Goal: Use online tool/utility: Utilize a website feature to perform a specific function

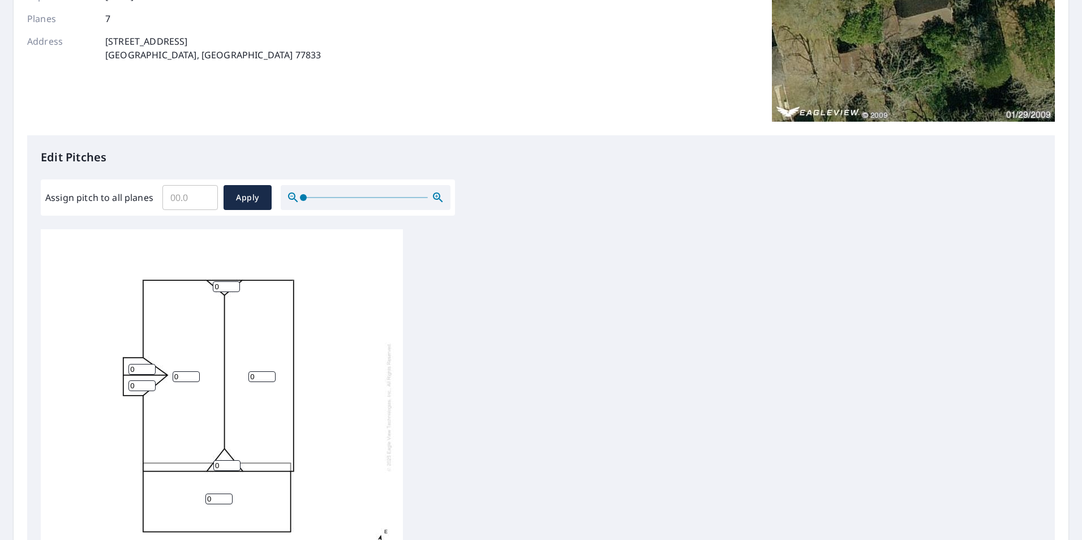
scroll to position [170, 0]
click at [185, 204] on input "Assign pitch to all planes" at bounding box center [189, 196] width 55 height 32
type input "7"
click at [233, 191] on span "Apply" at bounding box center [248, 197] width 30 height 14
type input "7"
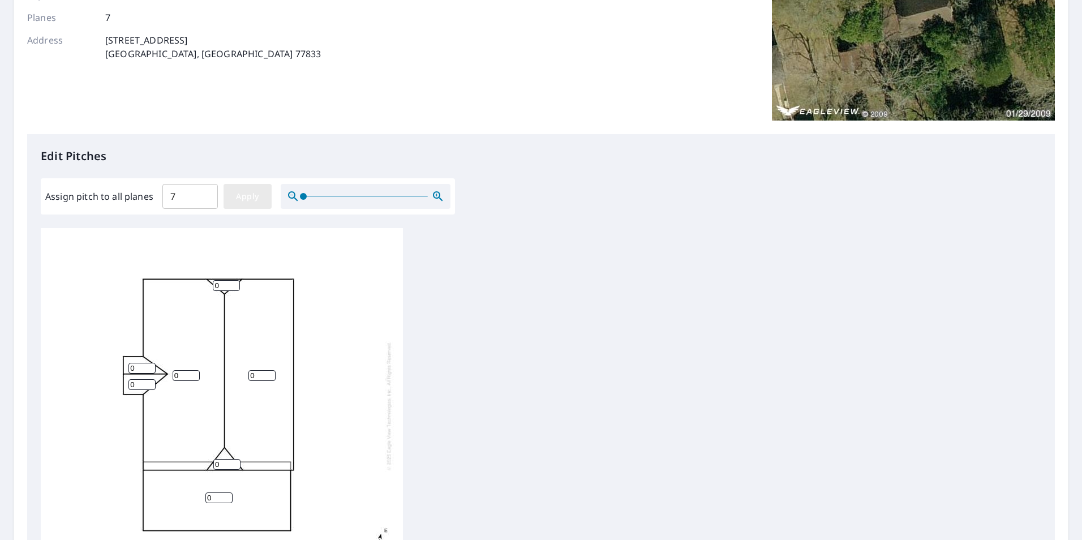
type input "7"
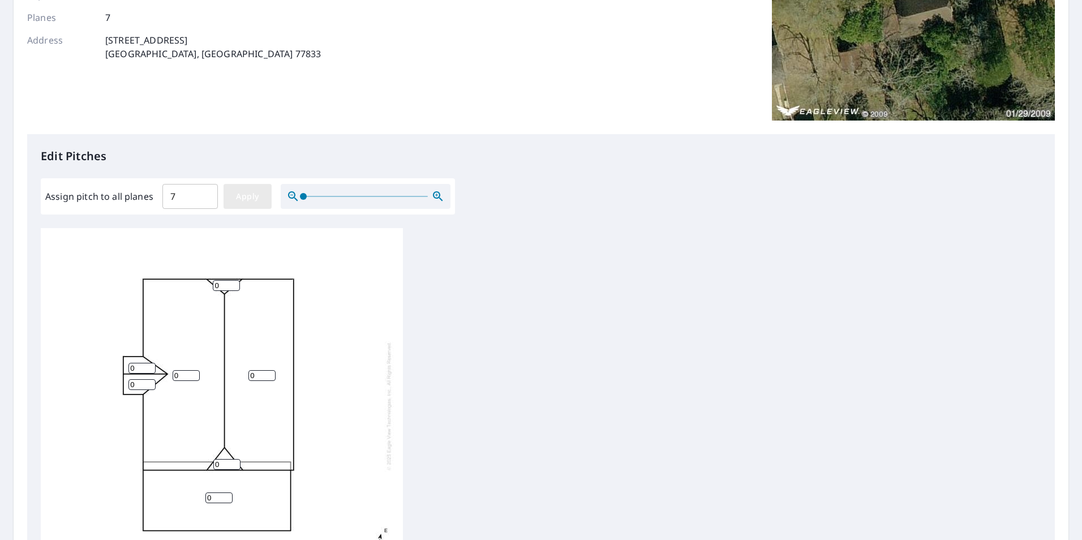
type input "7"
click at [251, 198] on span "Apply" at bounding box center [248, 197] width 30 height 14
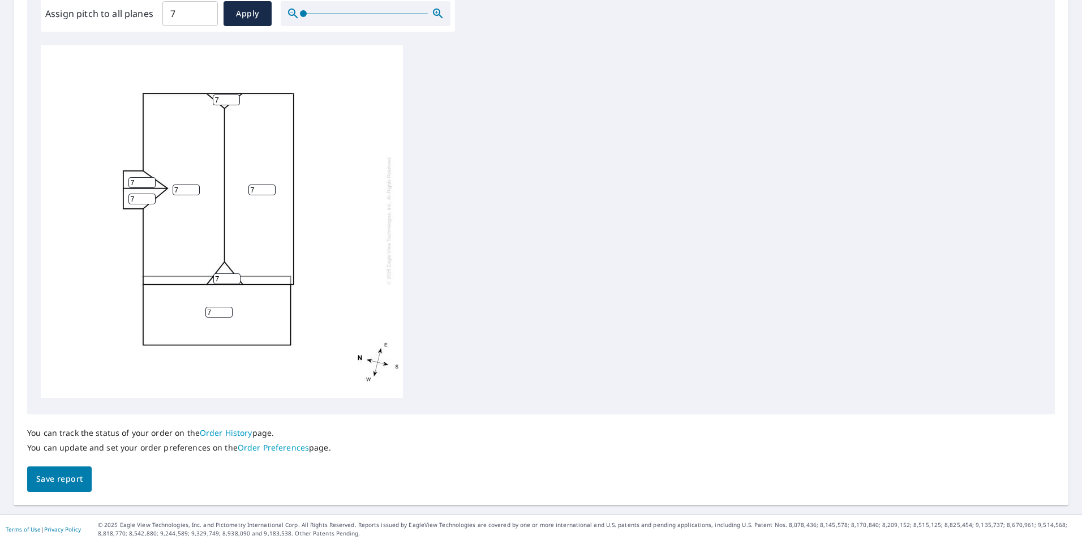
scroll to position [356, 0]
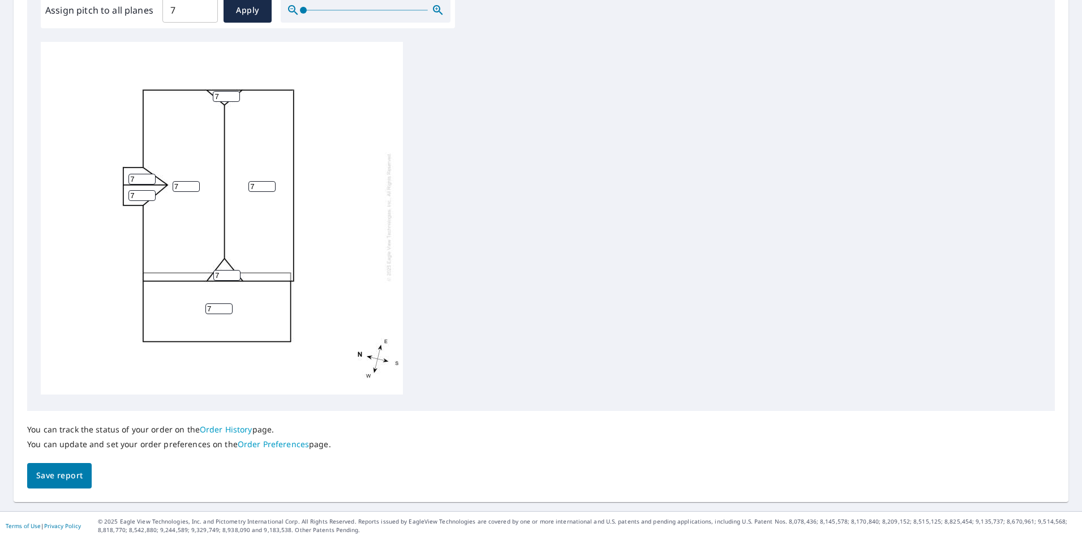
click at [73, 478] on span "Save report" at bounding box center [59, 476] width 46 height 14
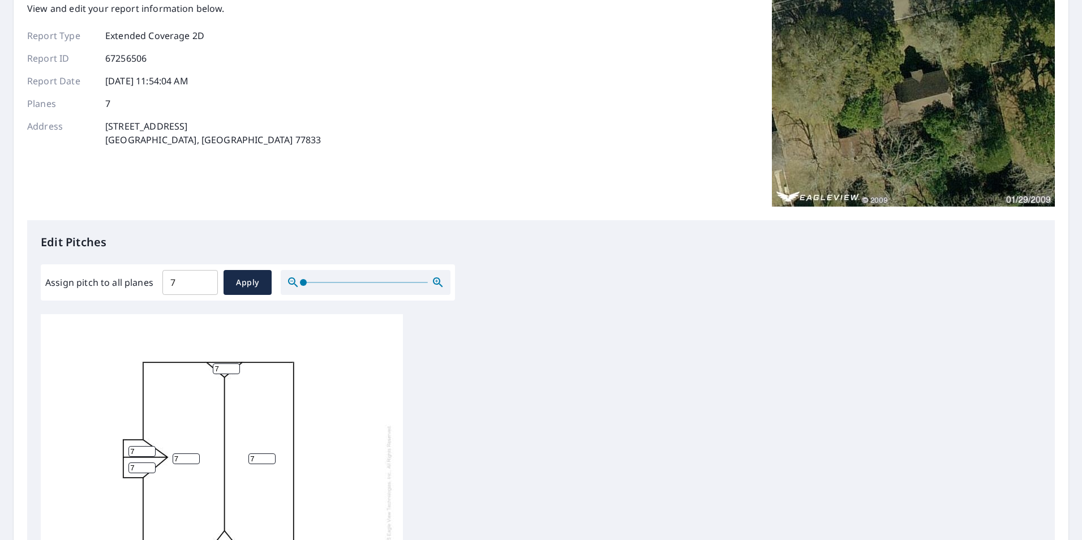
scroll to position [16, 0]
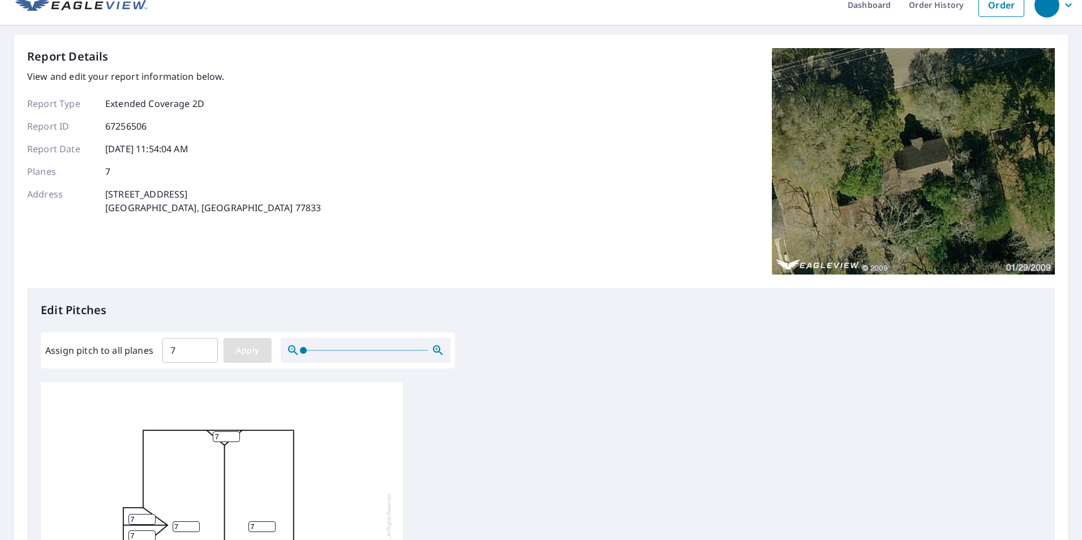
click at [252, 347] on span "Apply" at bounding box center [248, 350] width 30 height 14
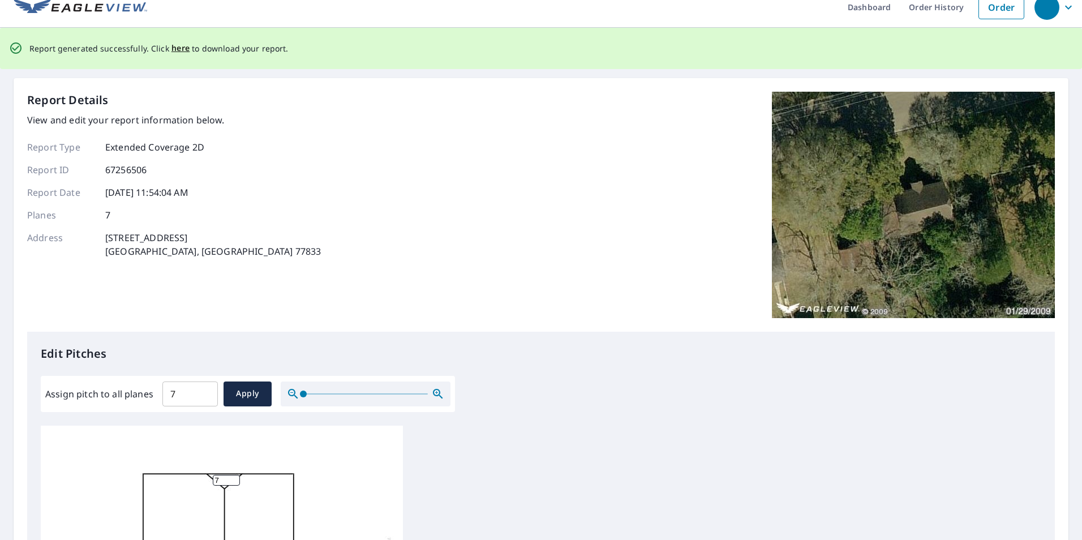
scroll to position [0, 0]
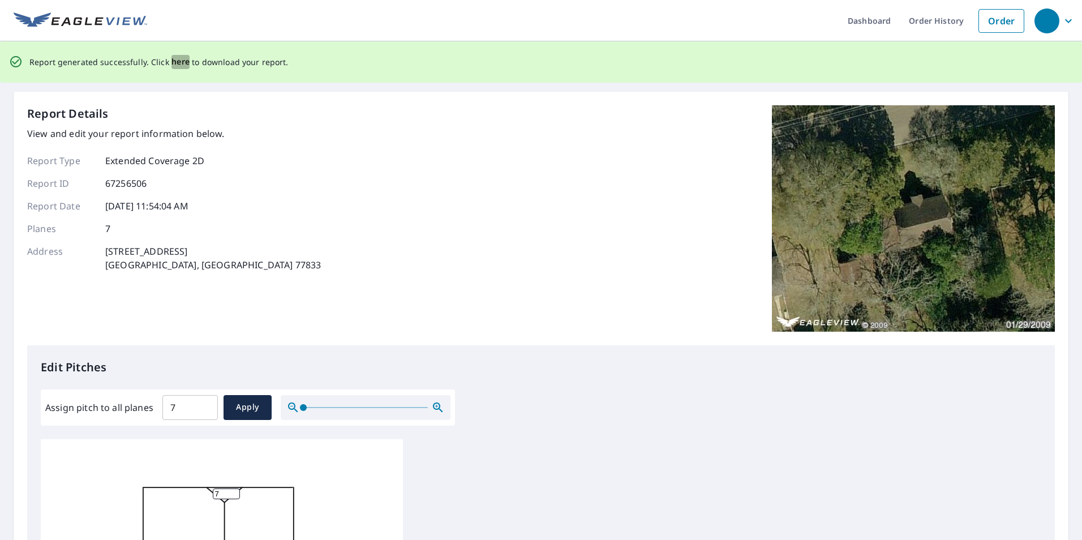
click at [175, 64] on span "here" at bounding box center [180, 62] width 19 height 14
click at [179, 63] on span "here" at bounding box center [180, 62] width 19 height 14
